Goal: Transaction & Acquisition: Purchase product/service

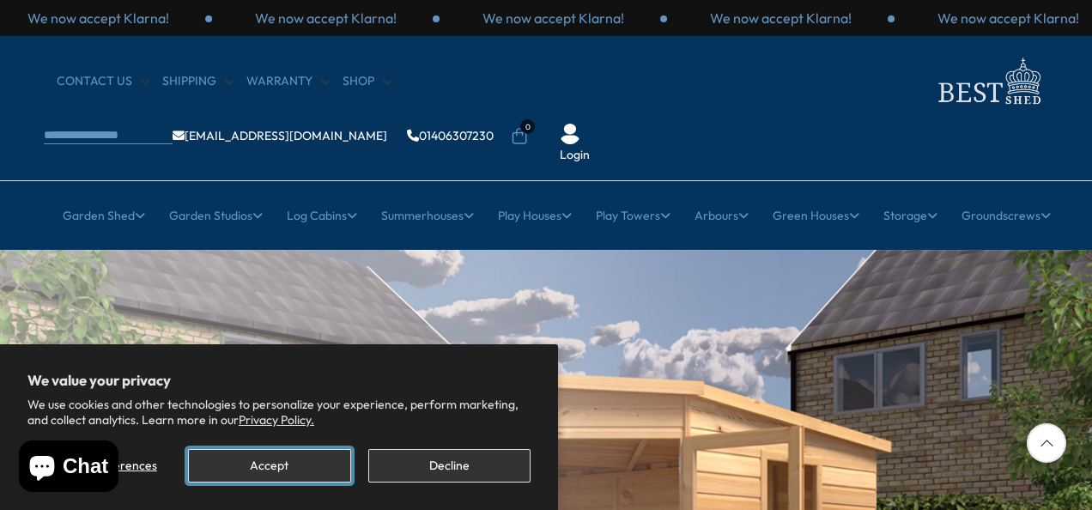
click at [318, 466] on button "Accept" at bounding box center [269, 465] width 162 height 33
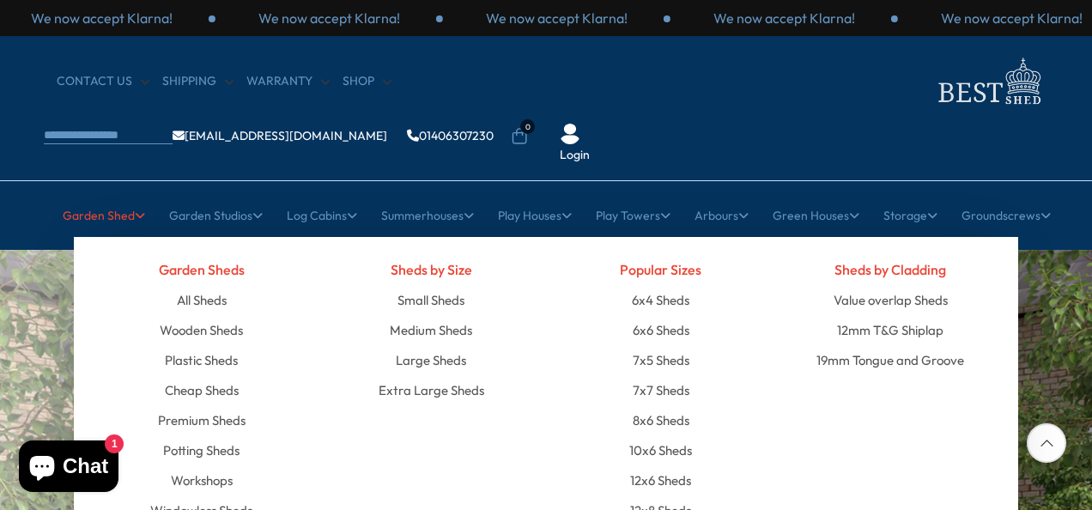
click at [119, 194] on link "Garden Shed" at bounding box center [104, 215] width 82 height 43
click at [221, 315] on link "Wooden Sheds" at bounding box center [201, 330] width 83 height 30
click at [430, 315] on link "Medium Sheds" at bounding box center [431, 330] width 82 height 30
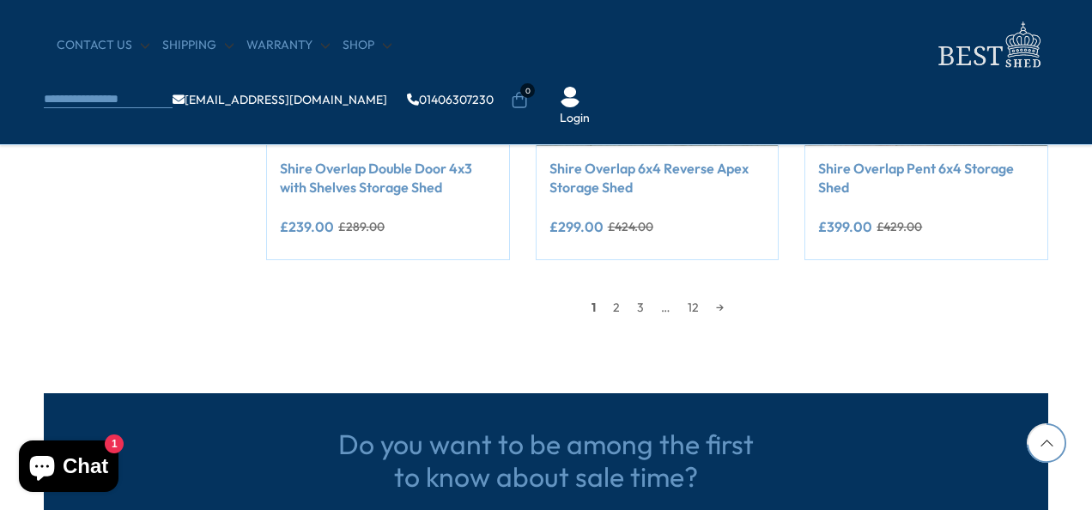
scroll to position [1682, 0]
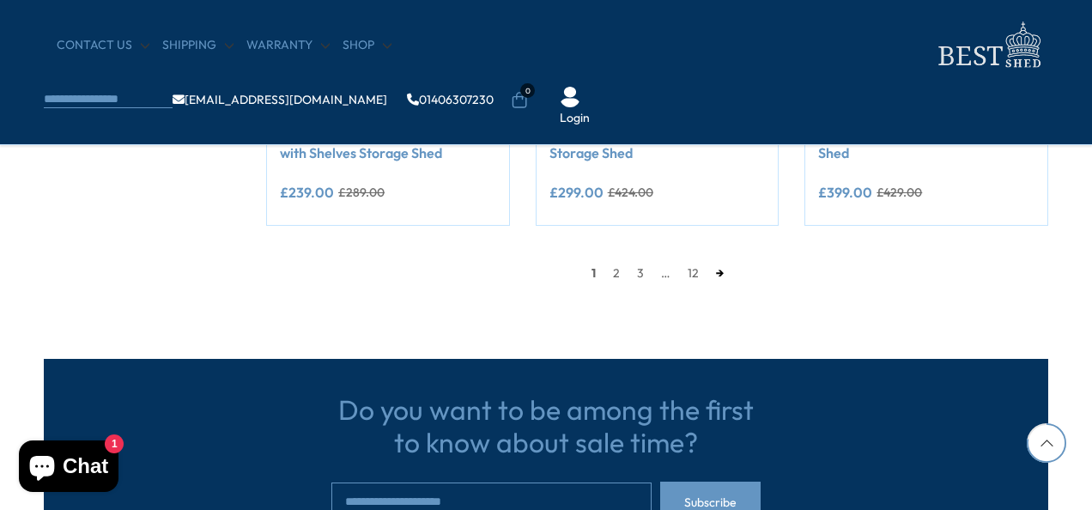
click at [716, 271] on link "→" at bounding box center [719, 273] width 25 height 26
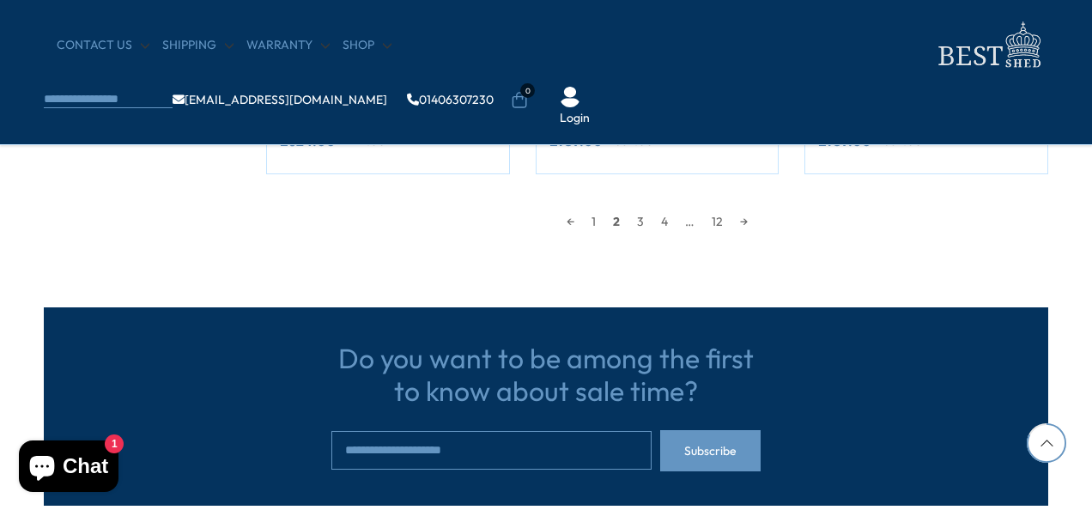
scroll to position [1768, 0]
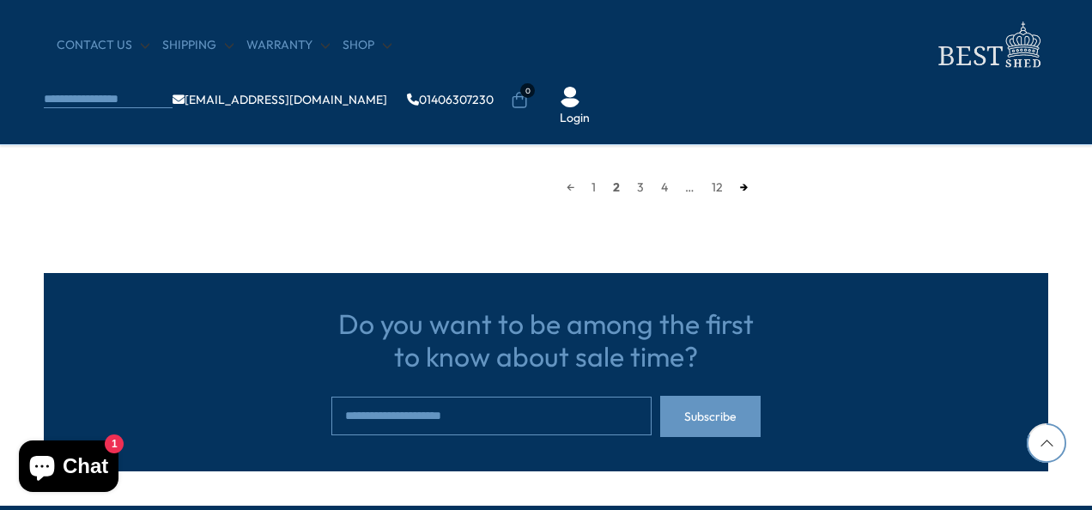
click at [745, 189] on link "→" at bounding box center [743, 187] width 25 height 26
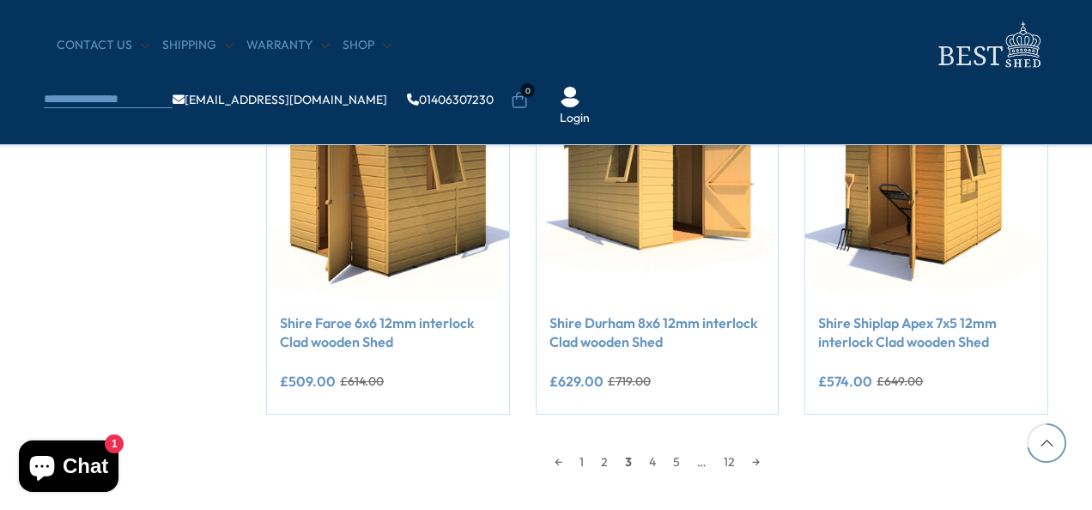
scroll to position [1528, 0]
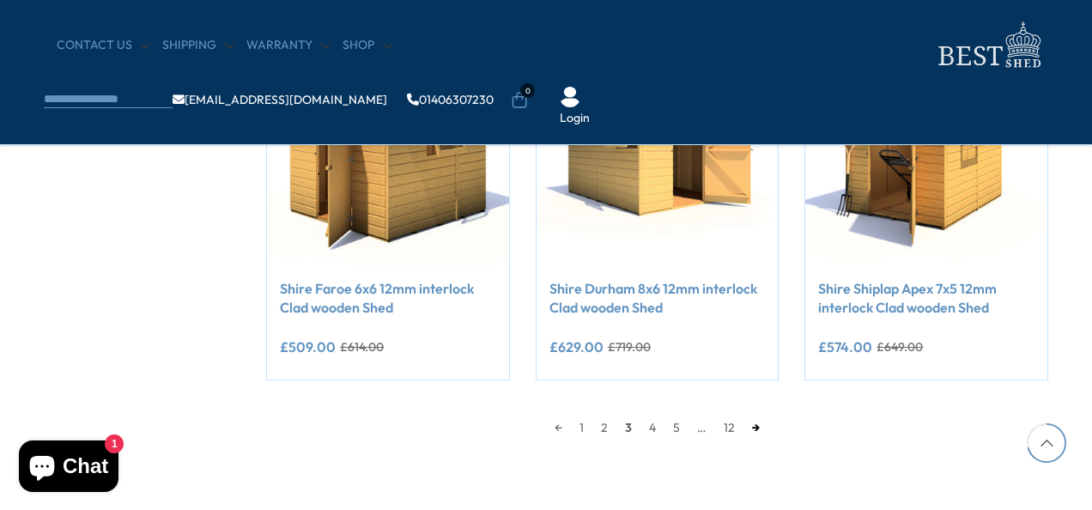
click at [758, 428] on link "→" at bounding box center [755, 428] width 25 height 26
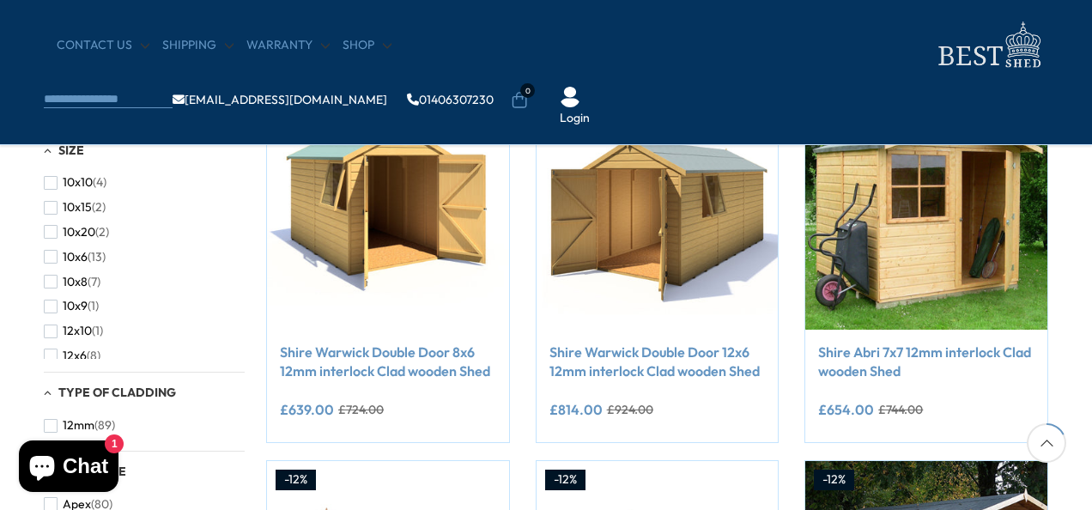
scroll to position [378, 0]
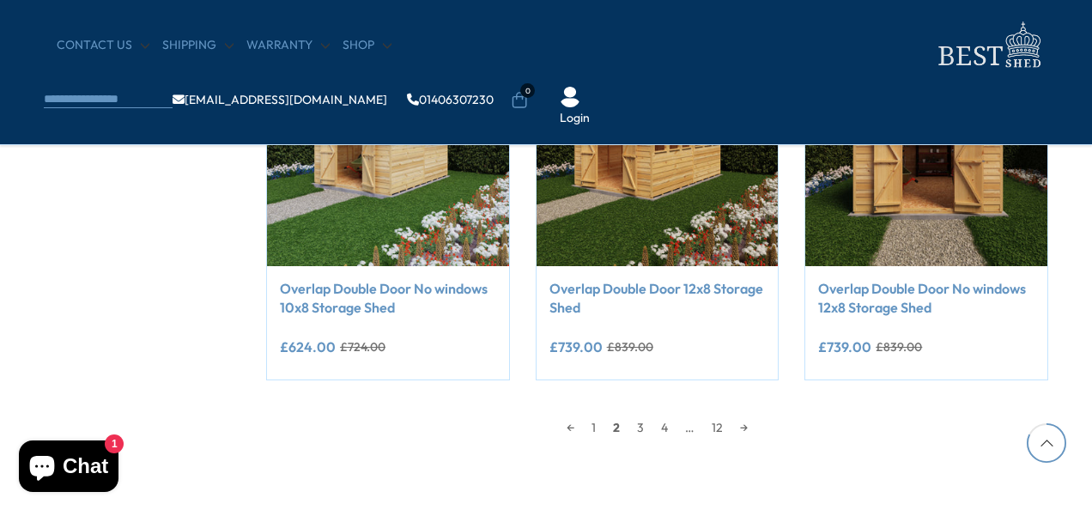
scroll to position [1768, 0]
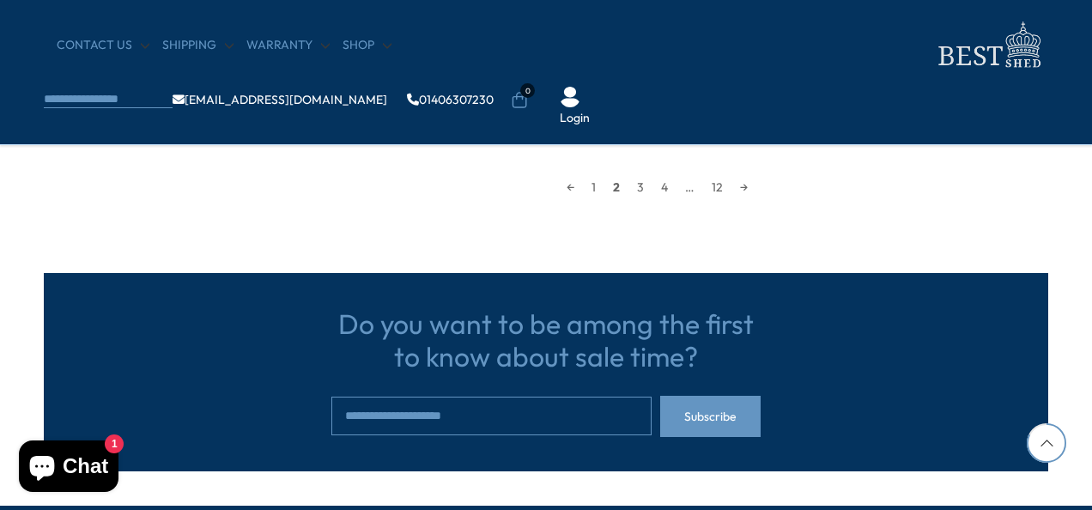
scroll to position [1682, 0]
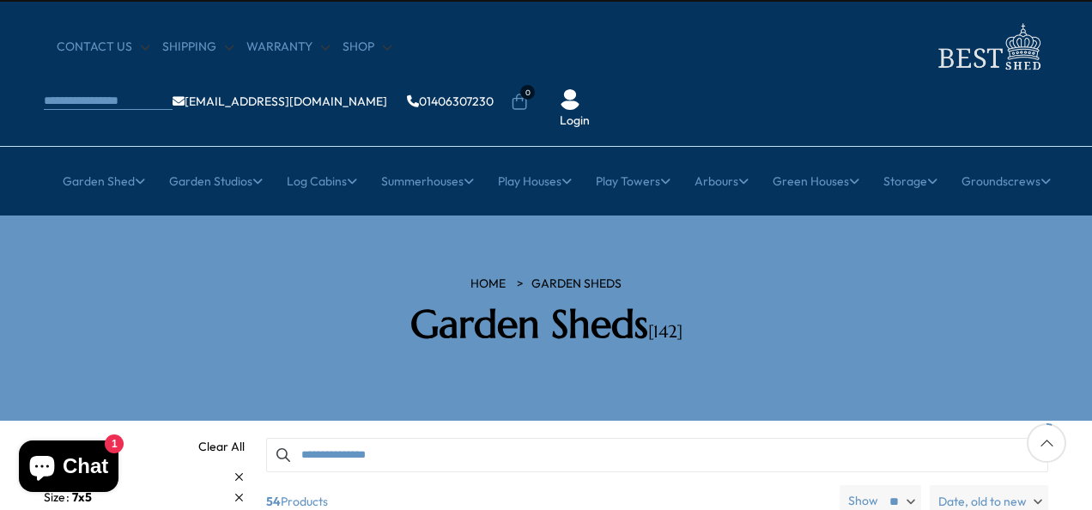
scroll to position [206, 0]
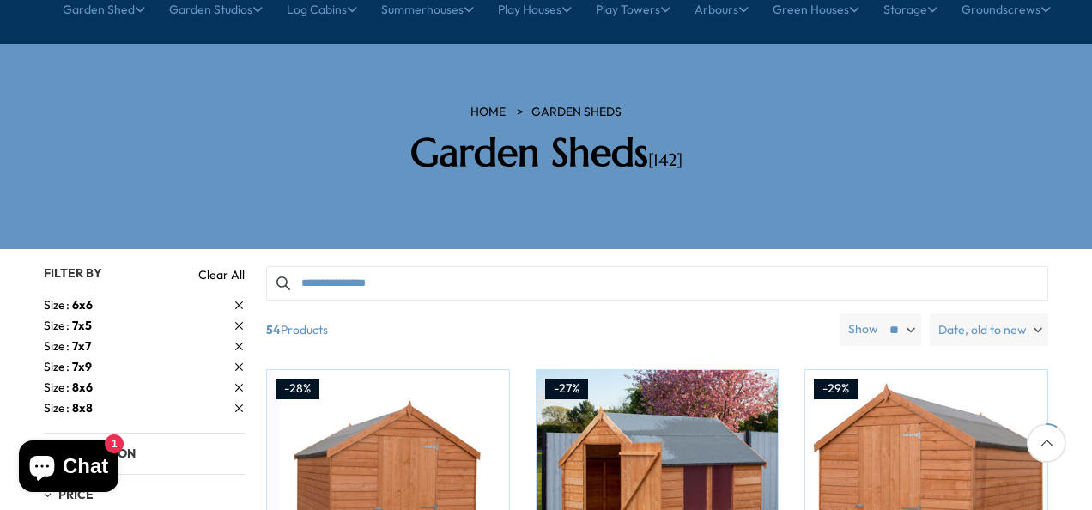
click at [77, 379] on span "8x6" at bounding box center [82, 386] width 21 height 15
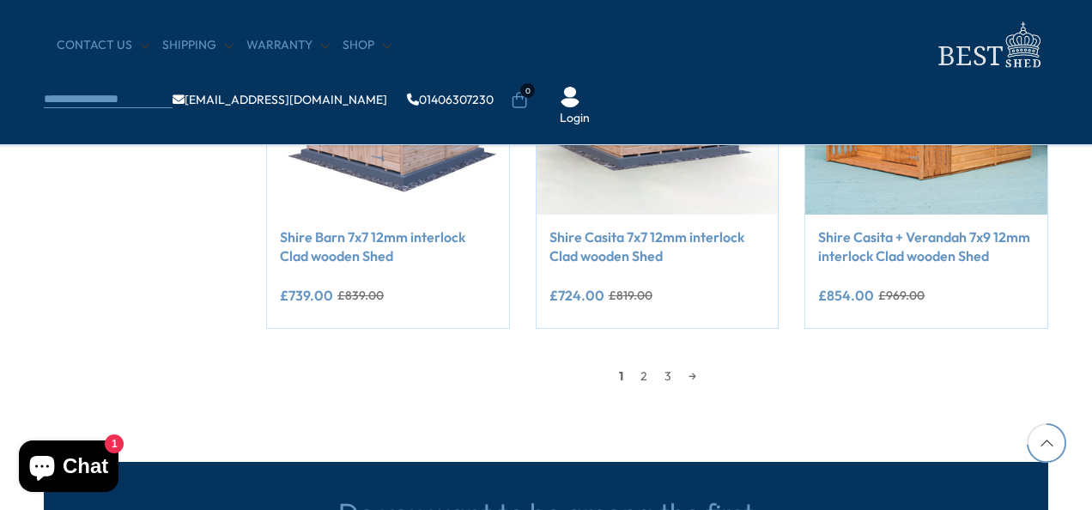
scroll to position [1614, 0]
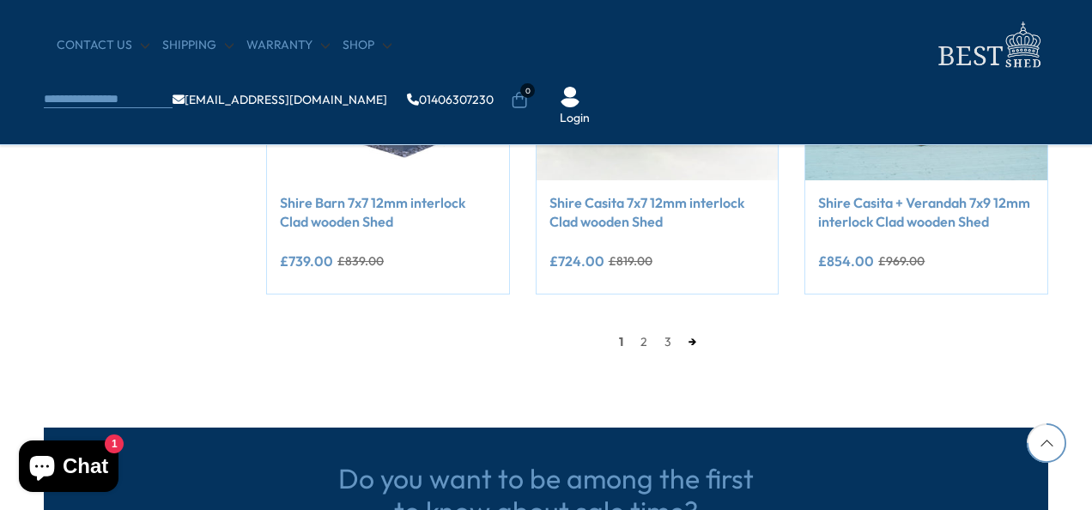
click at [692, 339] on link "→" at bounding box center [692, 342] width 25 height 26
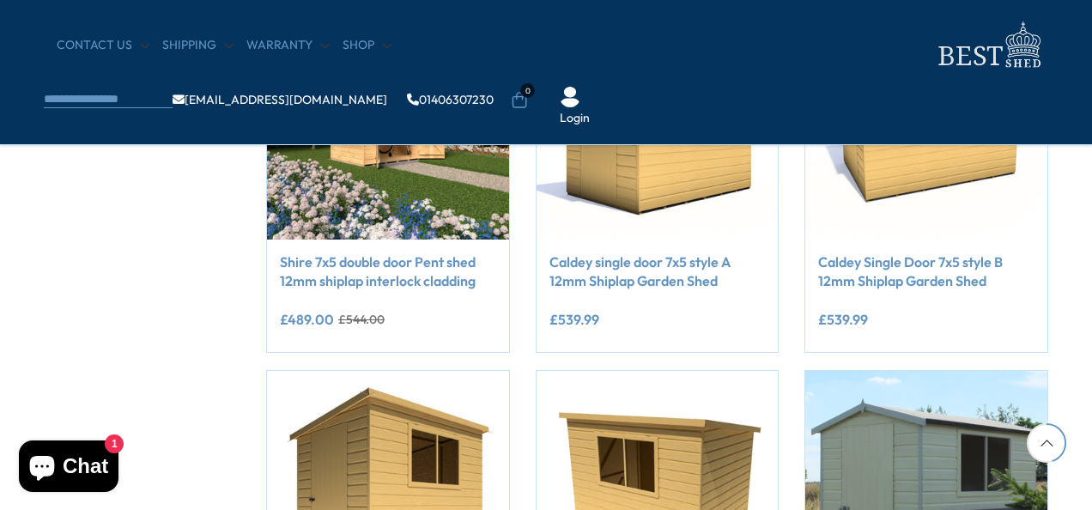
scroll to position [326, 0]
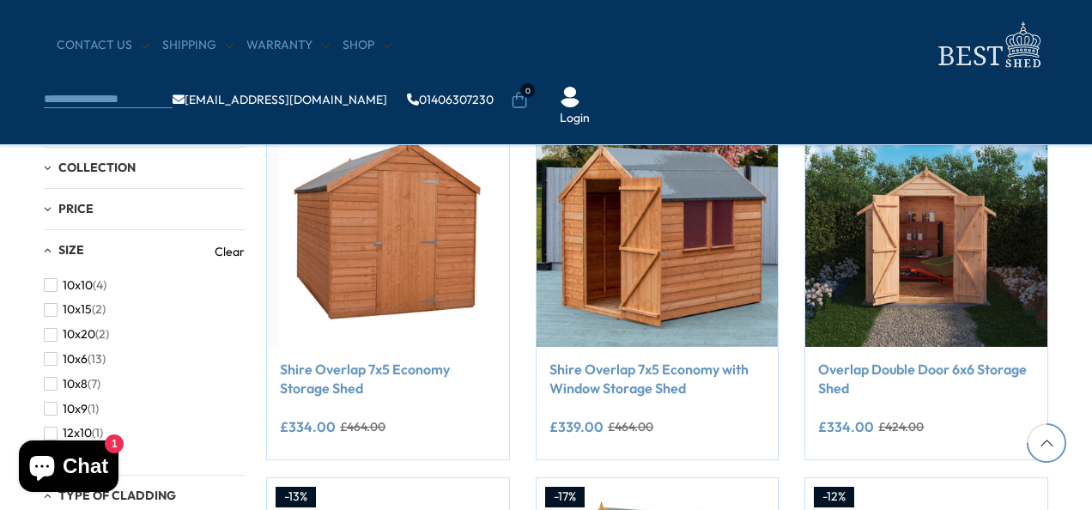
scroll to position [1614, 0]
